Goal: Navigation & Orientation: Find specific page/section

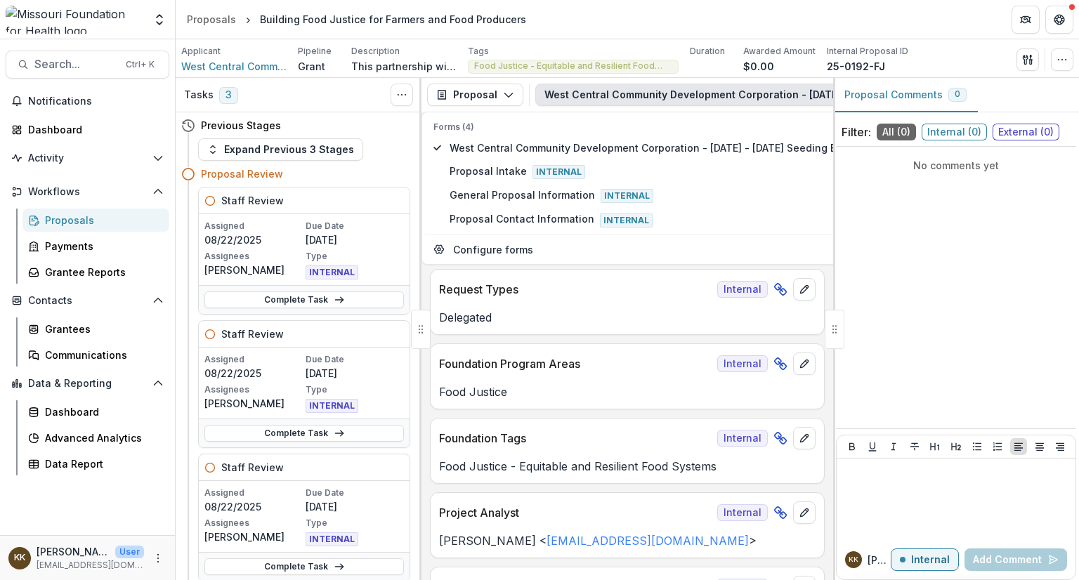
scroll to position [5252, 0]
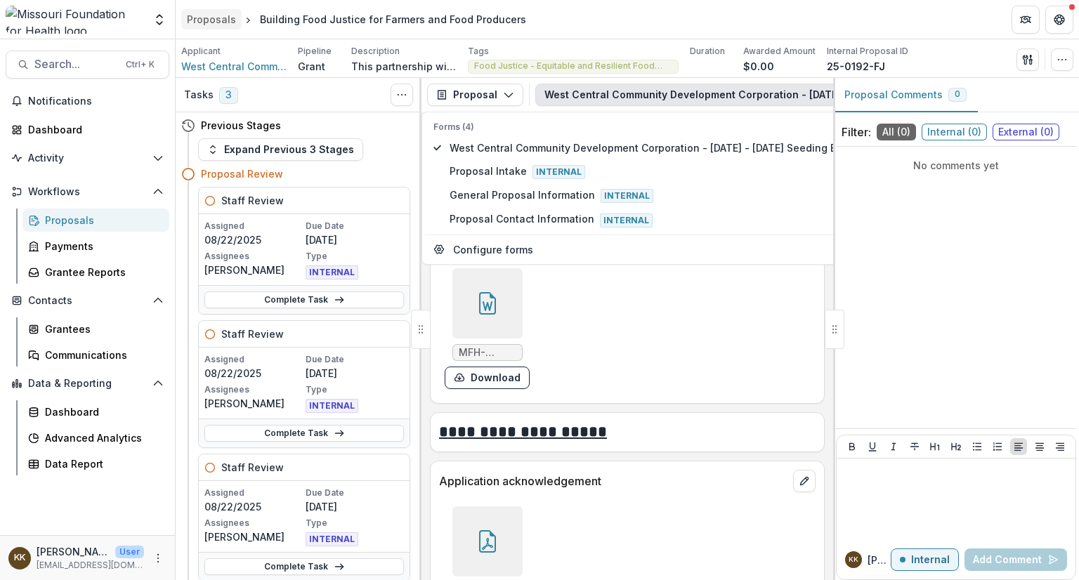
click at [218, 18] on div "Proposals" at bounding box center [211, 19] width 49 height 15
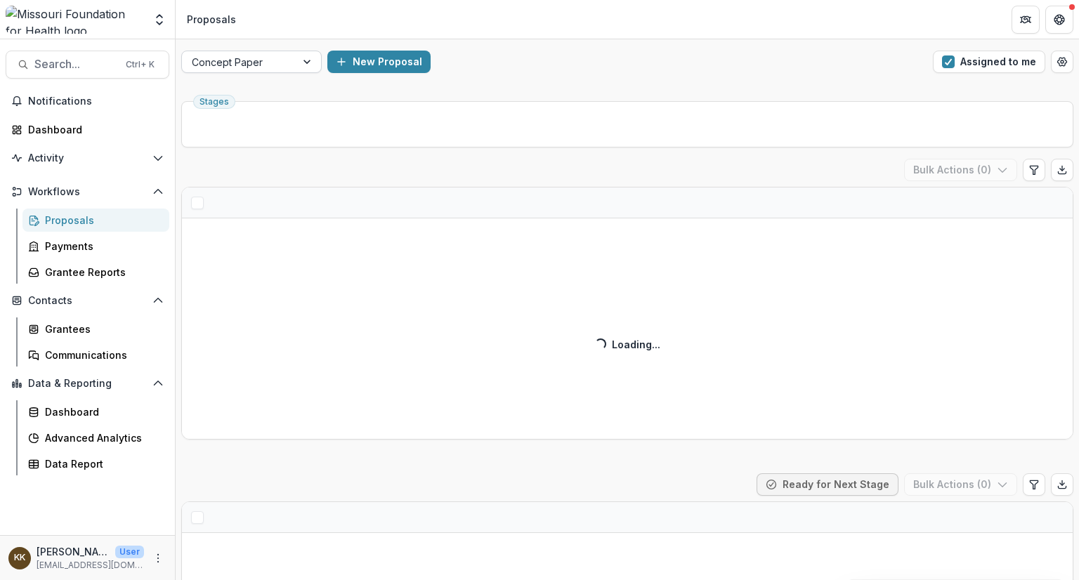
click at [260, 60] on div at bounding box center [239, 62] width 94 height 18
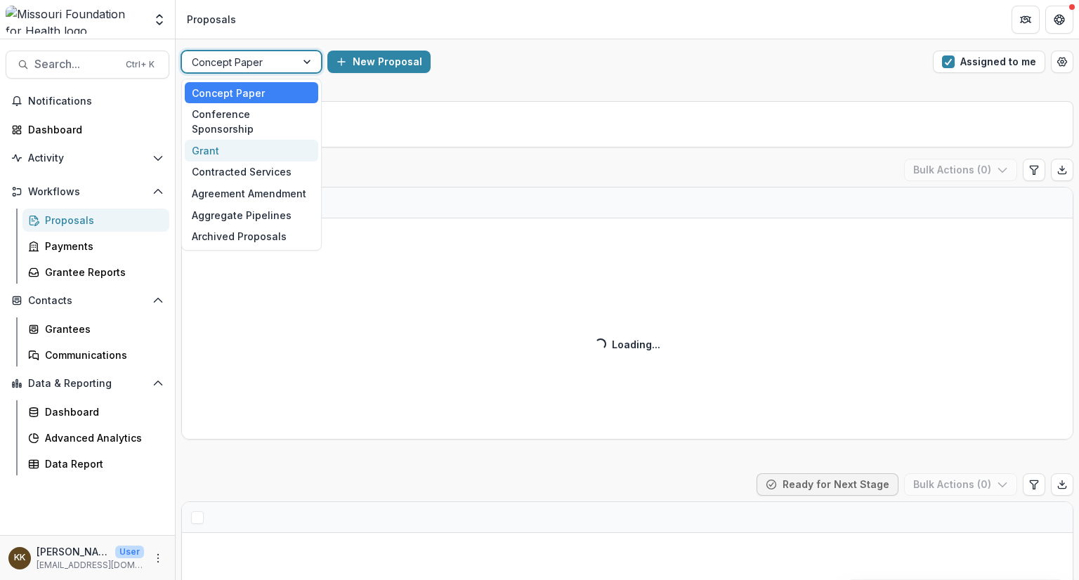
click at [240, 140] on div "Grant" at bounding box center [251, 151] width 133 height 22
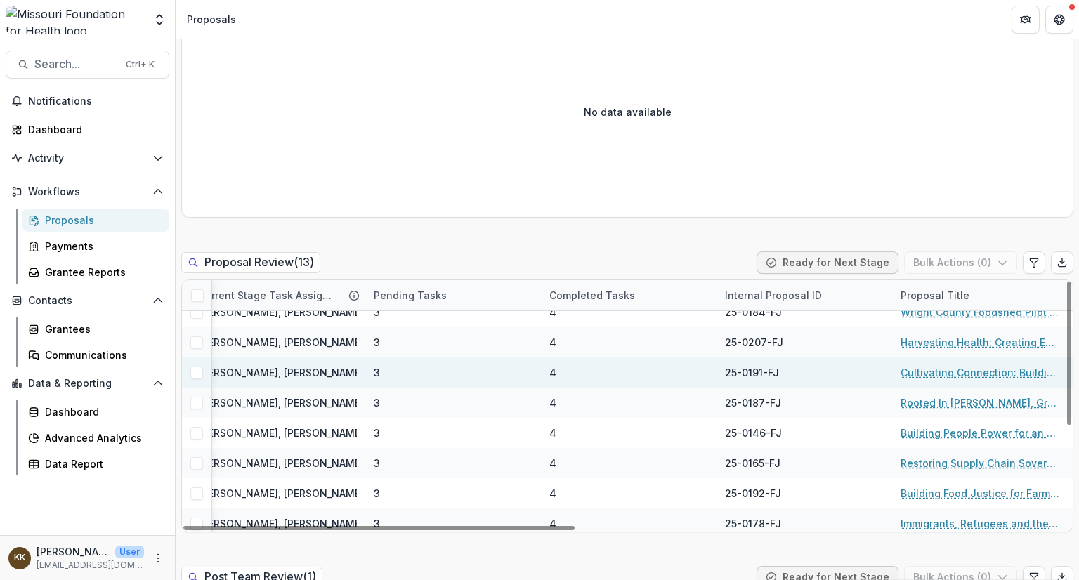
scroll to position [14, 0]
